Goal: Information Seeking & Learning: Learn about a topic

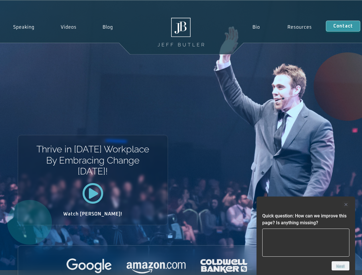
click at [181, 138] on div "Thrive in [DATE] Workplace By Embracing Change [DATE]! Watch [PERSON_NAME]!" at bounding box center [181, 136] width 362 height 270
click at [306, 205] on div at bounding box center [306, 204] width 87 height 7
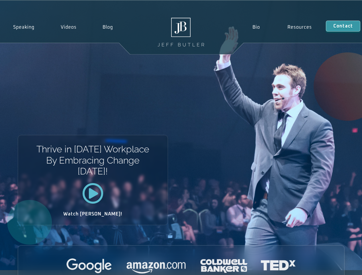
click at [341, 266] on div at bounding box center [181, 267] width 327 height 16
